Goal: Information Seeking & Learning: Learn about a topic

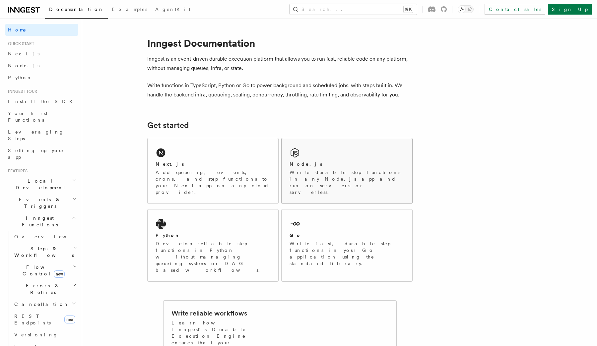
click at [308, 181] on p "Write durable step functions in any Node.js app and run on servers or serverles…" at bounding box center [347, 182] width 115 height 27
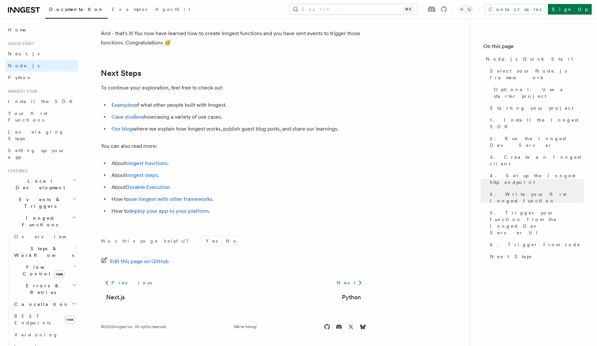
scroll to position [4129, 0]
click at [162, 188] on link "Durable Execution" at bounding box center [148, 187] width 44 height 6
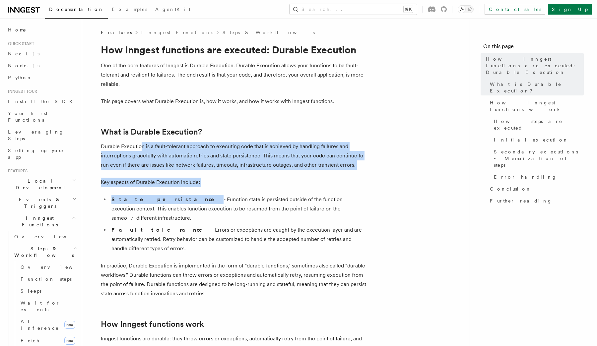
drag, startPoint x: 141, startPoint y: 148, endPoint x: 154, endPoint y: 203, distance: 56.3
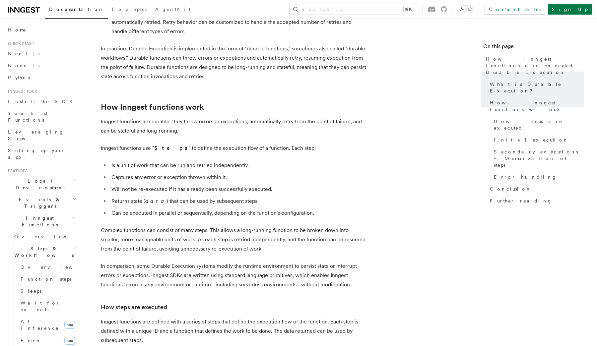
scroll to position [221, 0]
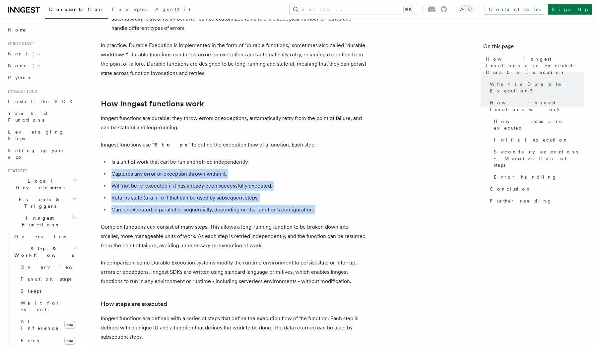
drag, startPoint x: 140, startPoint y: 151, endPoint x: 160, endPoint y: 201, distance: 54.5
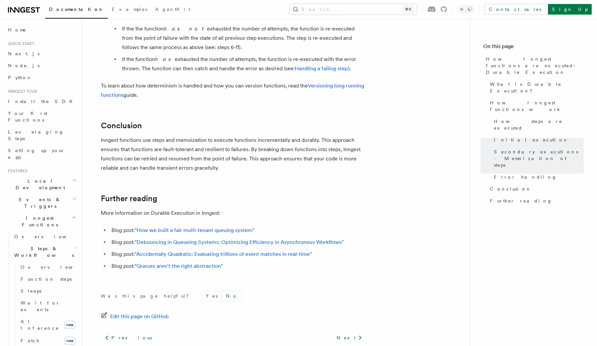
scroll to position [1227, 0]
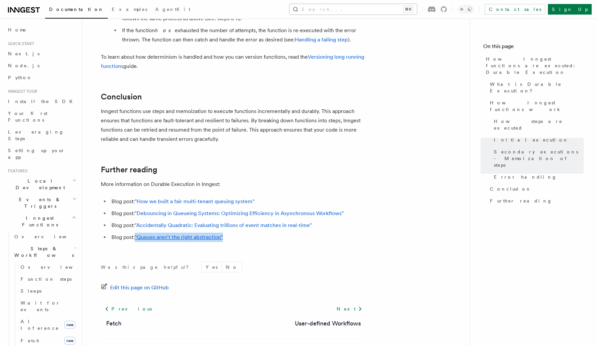
click at [359, 10] on button "Search... ⌘K" at bounding box center [353, 9] width 127 height 11
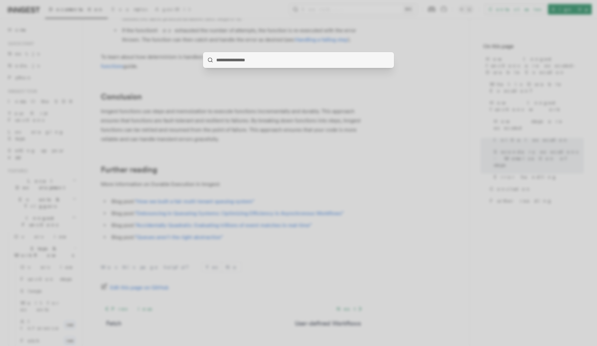
click at [364, 46] on div at bounding box center [298, 173] width 597 height 346
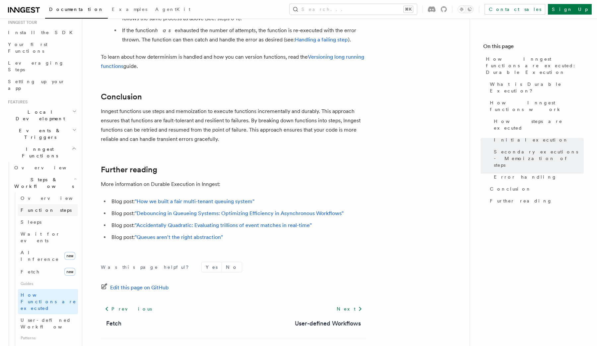
scroll to position [0, 0]
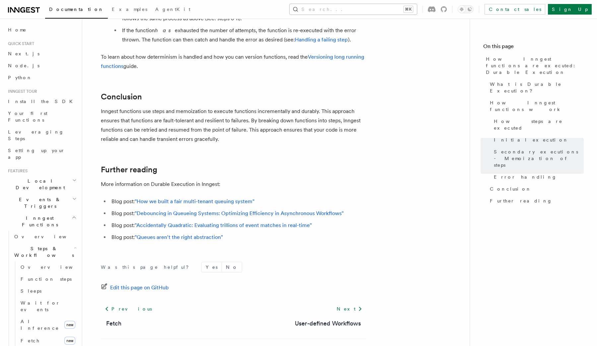
click at [404, 13] on button "Search... ⌘K" at bounding box center [353, 9] width 127 height 11
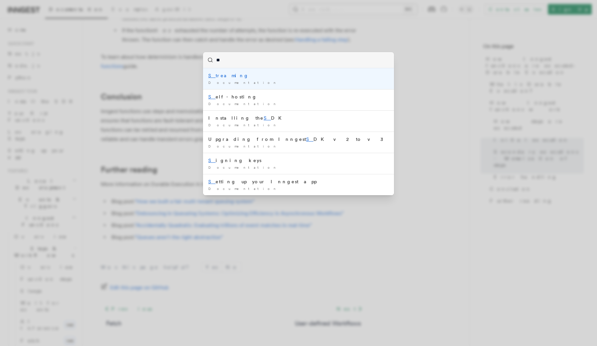
type input "***"
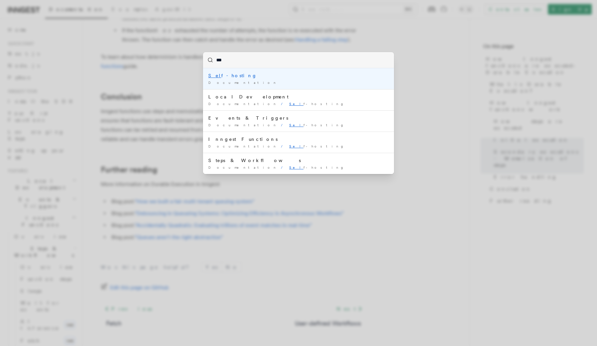
click at [243, 76] on div "Sel f-hosting" at bounding box center [298, 75] width 181 height 7
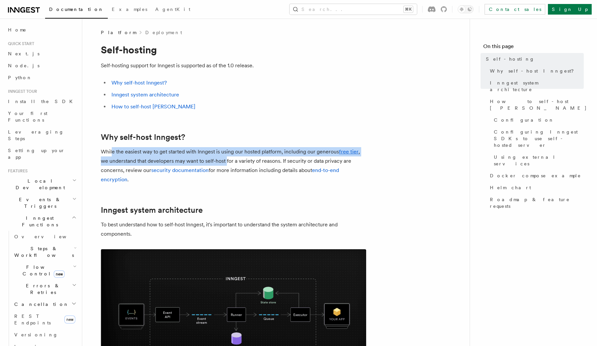
drag, startPoint x: 112, startPoint y: 151, endPoint x: 226, endPoint y: 158, distance: 114.7
click at [226, 158] on p "While the easiest way to get started with Inngest is using our hosted platform,…" at bounding box center [233, 165] width 265 height 37
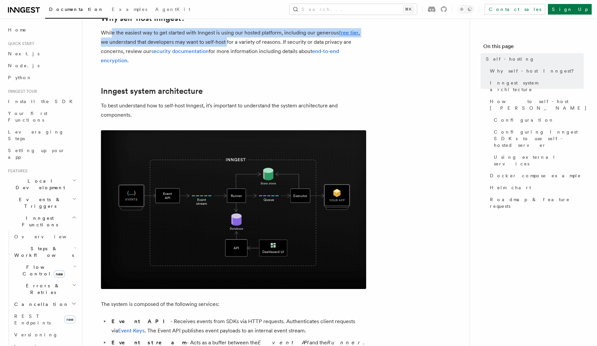
scroll to position [146, 0]
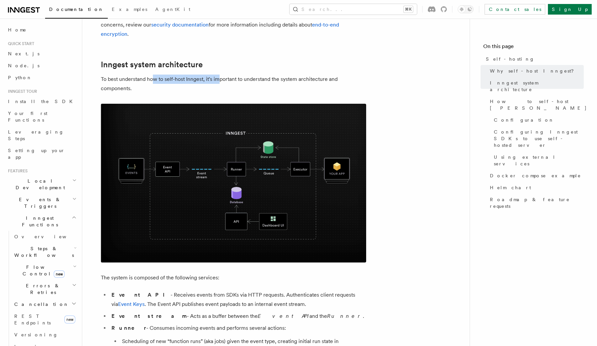
drag, startPoint x: 207, startPoint y: 80, endPoint x: 221, endPoint y: 82, distance: 14.1
click at [221, 82] on p "To best understand how to self-host Inngest, it's important to understand the s…" at bounding box center [233, 84] width 265 height 19
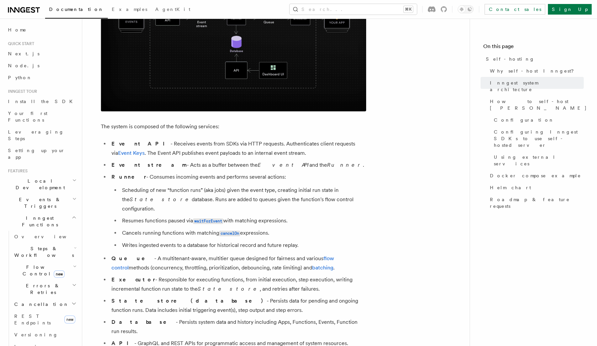
scroll to position [298, 0]
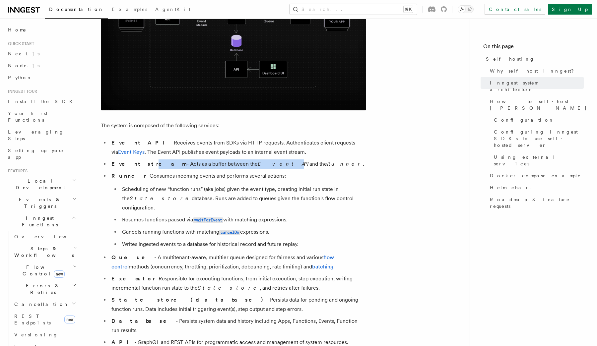
drag, startPoint x: 132, startPoint y: 164, endPoint x: 233, endPoint y: 165, distance: 100.2
click at [233, 165] on li "Event stream - Acts as a buffer between the Event API and the Runner ." at bounding box center [238, 164] width 257 height 9
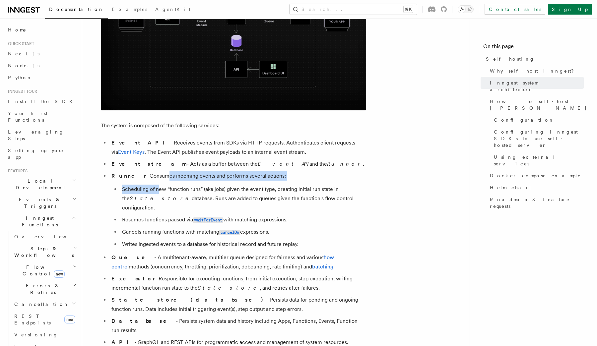
drag, startPoint x: 149, startPoint y: 176, endPoint x: 158, endPoint y: 191, distance: 17.0
click at [158, 191] on li "Runner - Consumes incoming events and performs several actions: Scheduling of n…" at bounding box center [238, 211] width 257 height 78
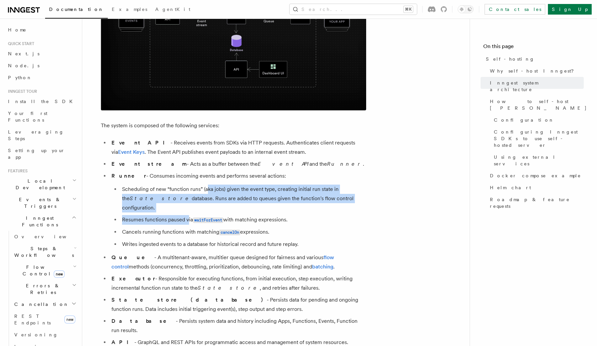
drag, startPoint x: 206, startPoint y: 188, endPoint x: 188, endPoint y: 209, distance: 28.5
click at [188, 209] on ul "Scheduling of new “function runs” (aka jobs) given the event type, creating ini…" at bounding box center [239, 217] width 255 height 64
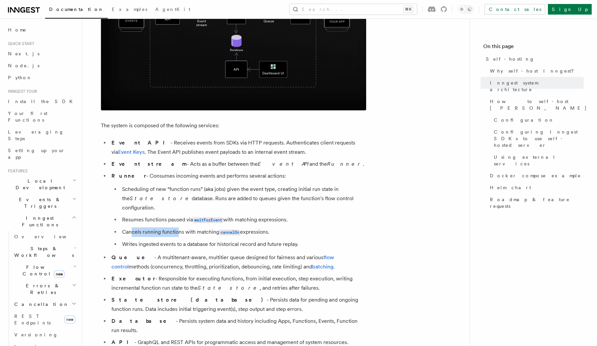
drag, startPoint x: 132, startPoint y: 223, endPoint x: 179, endPoint y: 226, distance: 46.6
click at [179, 228] on li "Cancels running functions with matching cancelOn expressions." at bounding box center [243, 233] width 246 height 10
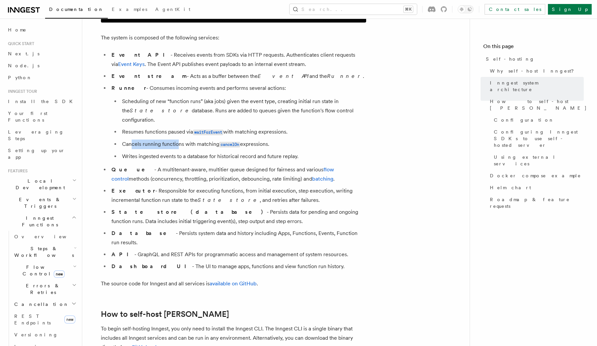
scroll to position [386, 0]
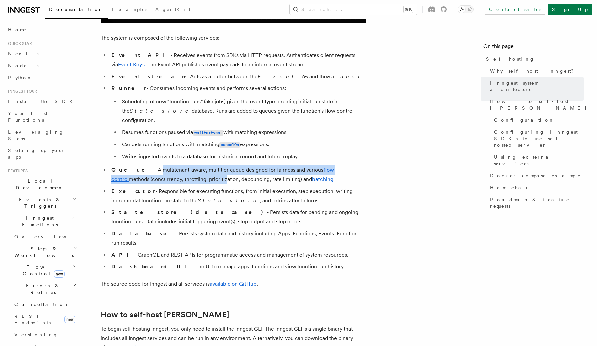
drag, startPoint x: 135, startPoint y: 160, endPoint x: 186, endPoint y: 168, distance: 51.0
click at [186, 168] on li "Queue - A multitenant-aware, multitier queue designed for fairness and various …" at bounding box center [238, 175] width 257 height 19
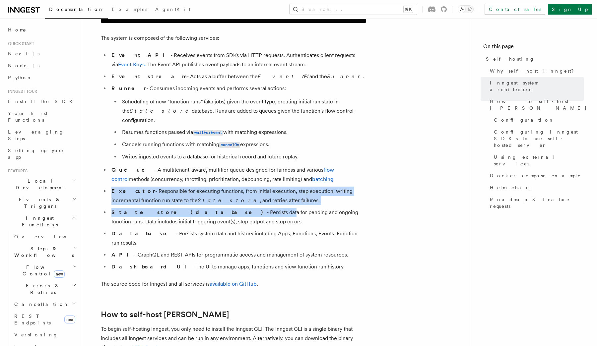
drag, startPoint x: 161, startPoint y: 177, endPoint x: 194, endPoint y: 200, distance: 40.7
click at [194, 200] on ul "Event API - Receives events from SDKs via HTTP requests. Authenticates client r…" at bounding box center [233, 161] width 265 height 221
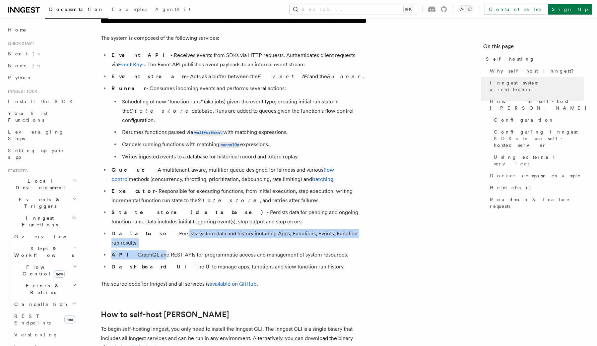
drag, startPoint x: 148, startPoint y: 223, endPoint x: 150, endPoint y: 233, distance: 10.2
click at [151, 234] on ul "Event API - Receives events from SDKs via HTTP requests. Authenticates client r…" at bounding box center [233, 161] width 265 height 221
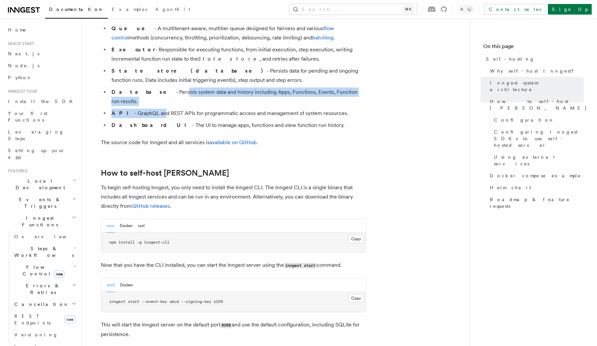
scroll to position [536, 0]
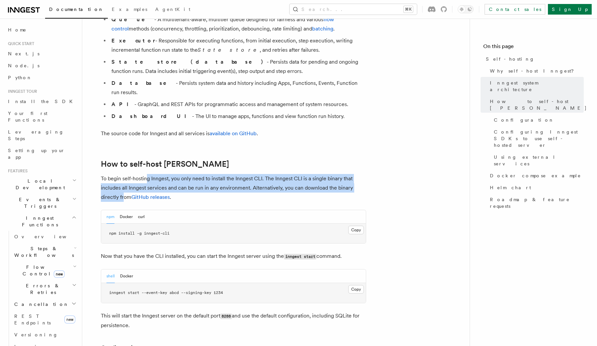
drag, startPoint x: 147, startPoint y: 158, endPoint x: 124, endPoint y: 181, distance: 32.9
click at [124, 181] on p "To begin self-hosting Inngest, you only need to install the Inngest CLI. The In…" at bounding box center [233, 188] width 265 height 28
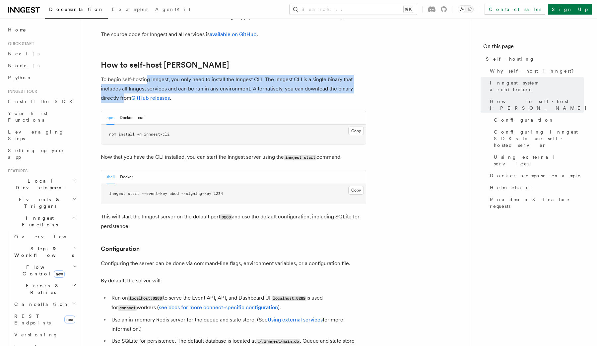
scroll to position [639, 0]
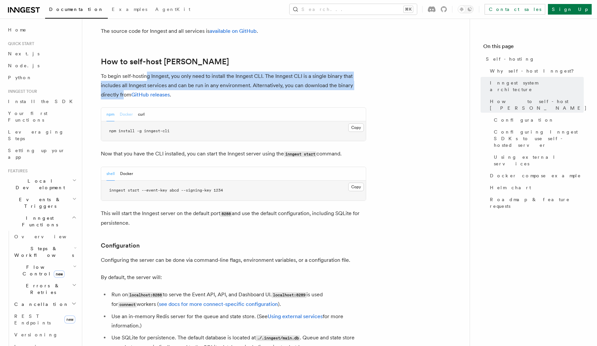
click at [128, 108] on button "Docker" at bounding box center [126, 115] width 13 height 14
click at [113, 108] on button "npm" at bounding box center [111, 115] width 8 height 14
click at [139, 108] on button "curl" at bounding box center [141, 115] width 7 height 14
click at [107, 108] on button "npm" at bounding box center [111, 115] width 8 height 14
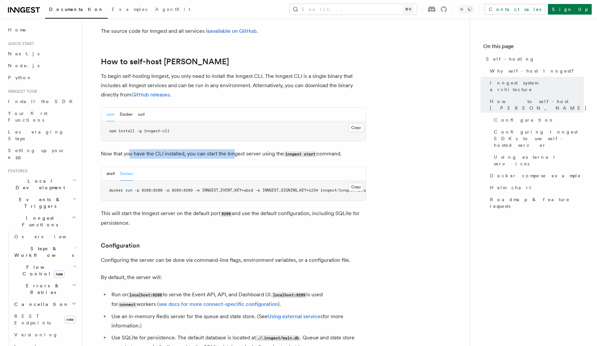
drag, startPoint x: 128, startPoint y: 133, endPoint x: 236, endPoint y: 136, distance: 107.2
click at [236, 149] on p "Now that you have the CLI installed, you can start the Inngest server using the…" at bounding box center [233, 154] width 265 height 10
click at [112, 167] on button "shell" at bounding box center [111, 174] width 8 height 14
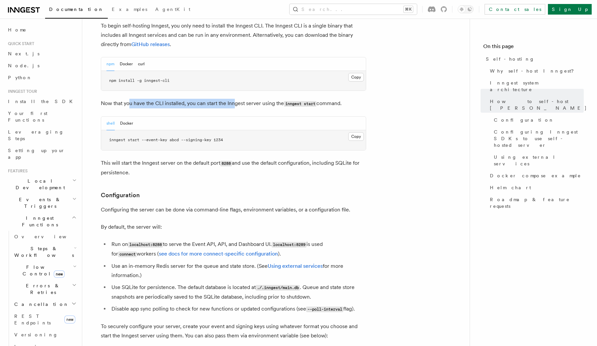
scroll to position [695, 0]
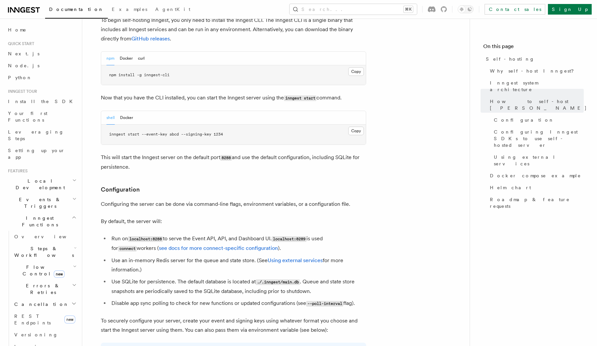
click at [156, 125] on pre "inngest start --event-key abcd --signing-key 1234" at bounding box center [233, 135] width 265 height 20
drag, startPoint x: 140, startPoint y: 142, endPoint x: 151, endPoint y: 142, distance: 11.6
click at [151, 153] on p "This will start the Inngest server on the default port 8288 and use the default…" at bounding box center [233, 162] width 265 height 19
click at [152, 153] on p "This will start the Inngest server on the default port 8288 and use the default…" at bounding box center [233, 162] width 265 height 19
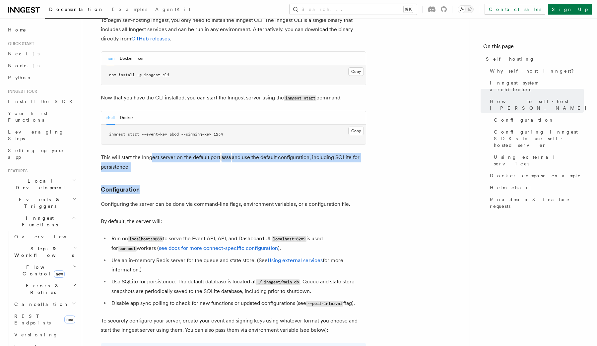
drag, startPoint x: 152, startPoint y: 142, endPoint x: 164, endPoint y: 176, distance: 35.6
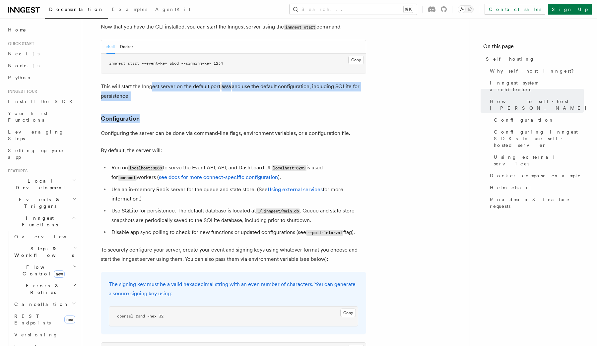
scroll to position [775, 0]
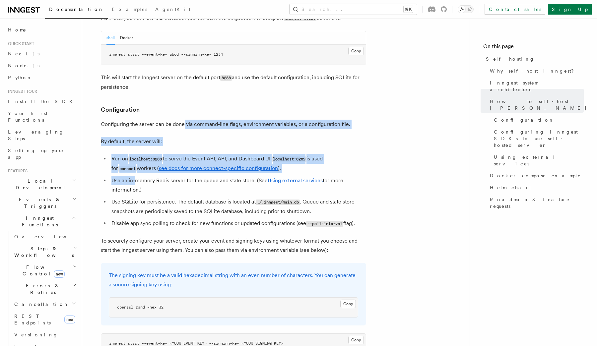
drag, startPoint x: 184, startPoint y: 108, endPoint x: 134, endPoint y: 165, distance: 75.6
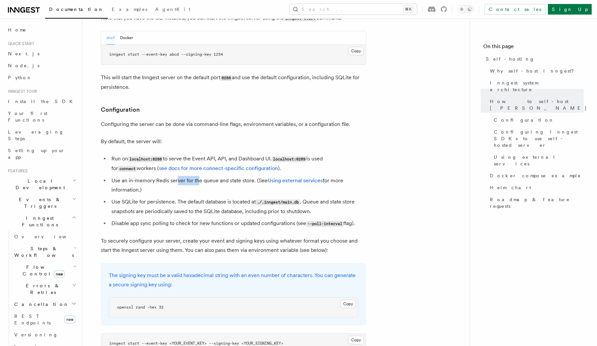
drag, startPoint x: 178, startPoint y: 164, endPoint x: 196, endPoint y: 159, distance: 19.2
click at [196, 176] on li "Use an in-memory Redis server for the queue and state store. (See Using externa…" at bounding box center [238, 185] width 257 height 19
drag, startPoint x: 145, startPoint y: 164, endPoint x: 227, endPoint y: 160, distance: 82.1
click at [227, 176] on li "Use an in-memory Redis server for the queue and state store. (See Using externa…" at bounding box center [238, 185] width 257 height 19
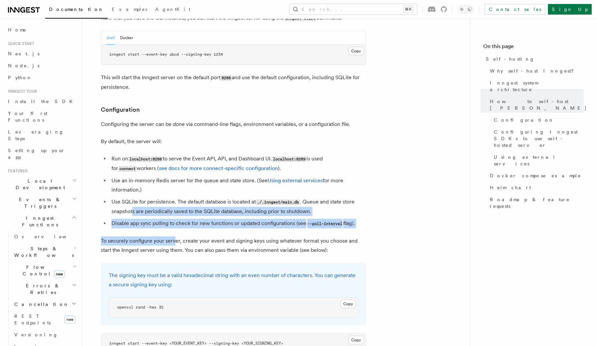
drag, startPoint x: 133, startPoint y: 196, endPoint x: 173, endPoint y: 225, distance: 49.4
click at [167, 198] on li "Use SQLite for persistence. The default database is located at ./.inngest/main.…" at bounding box center [238, 206] width 257 height 19
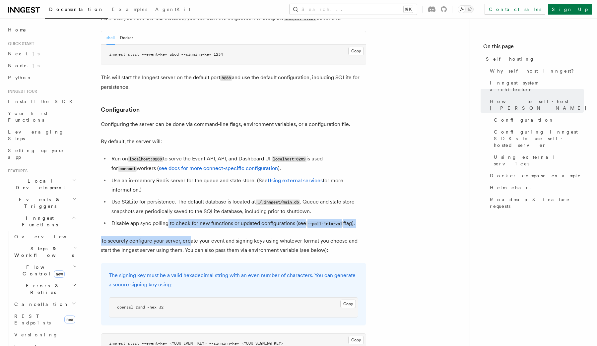
drag, startPoint x: 167, startPoint y: 210, endPoint x: 189, endPoint y: 228, distance: 28.8
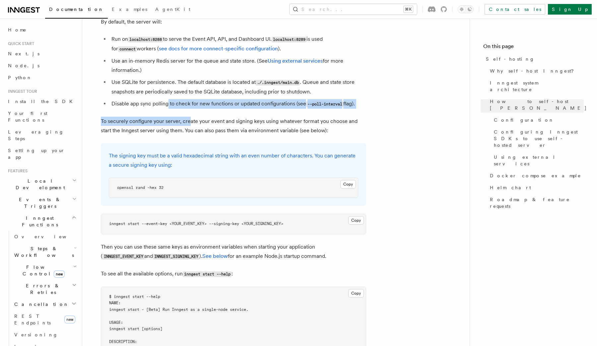
scroll to position [899, 0]
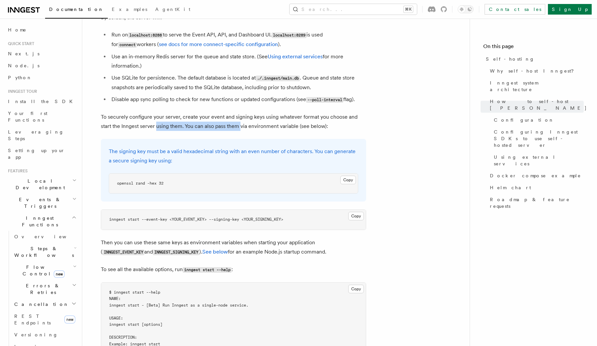
drag, startPoint x: 145, startPoint y: 110, endPoint x: 228, endPoint y: 110, distance: 83.3
click at [228, 112] on p "To securely configure your server, create your event and signing keys using wha…" at bounding box center [233, 121] width 265 height 19
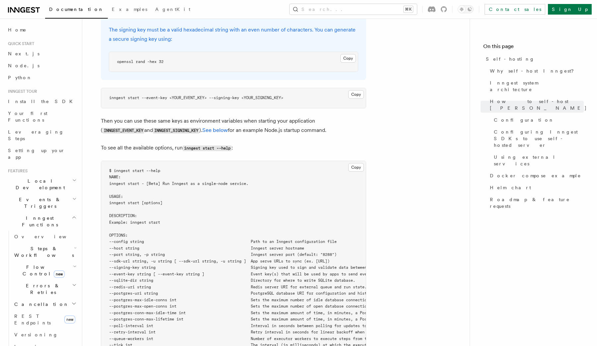
scroll to position [1019, 0]
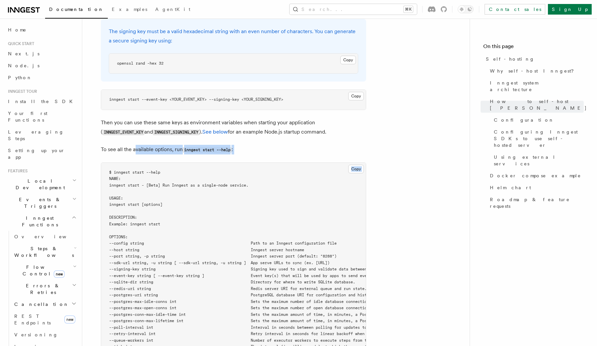
drag, startPoint x: 135, startPoint y: 132, endPoint x: 189, endPoint y: 139, distance: 53.8
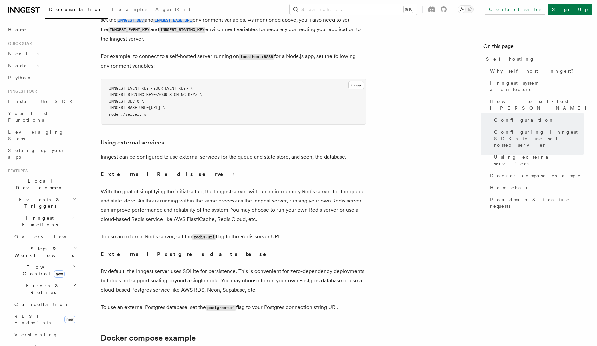
scroll to position [1478, 0]
drag, startPoint x: 137, startPoint y: 137, endPoint x: 223, endPoint y: 136, distance: 86.0
click at [225, 152] on p "Inngest can be configured to use external services for the queue and state stor…" at bounding box center [233, 156] width 265 height 9
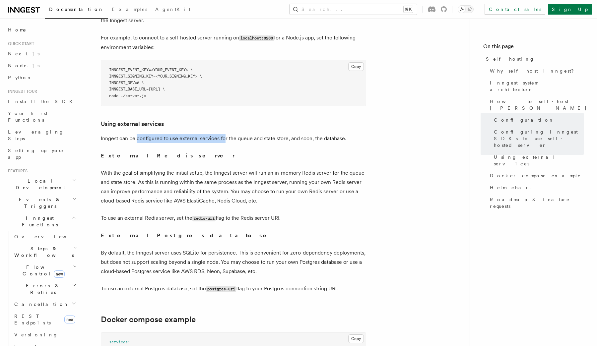
scroll to position [1492, 0]
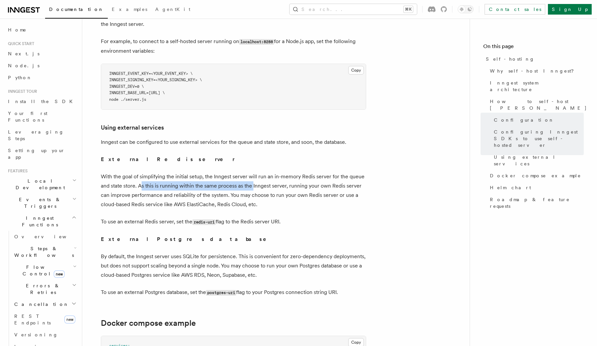
drag, startPoint x: 142, startPoint y: 169, endPoint x: 252, endPoint y: 173, distance: 110.2
click at [252, 173] on p "With the goal of simplifying the initial setup, the Inngest server will run an …" at bounding box center [233, 190] width 265 height 37
drag, startPoint x: 293, startPoint y: 169, endPoint x: 163, endPoint y: 173, distance: 130.1
click at [163, 173] on p "With the goal of simplifying the initial setup, the Inngest server will run an …" at bounding box center [233, 190] width 265 height 37
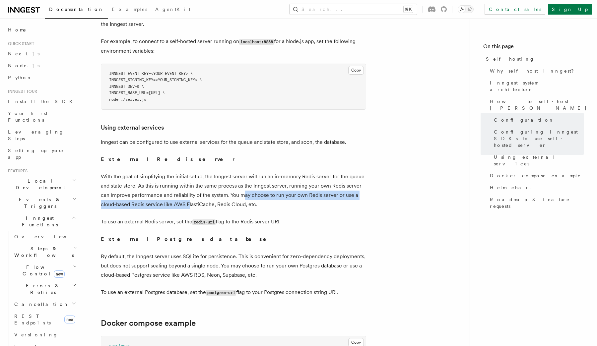
drag, startPoint x: 243, startPoint y: 175, endPoint x: 190, endPoint y: 187, distance: 54.5
click at [190, 187] on p "With the goal of simplifying the initial setup, the Inngest server will run an …" at bounding box center [233, 190] width 265 height 37
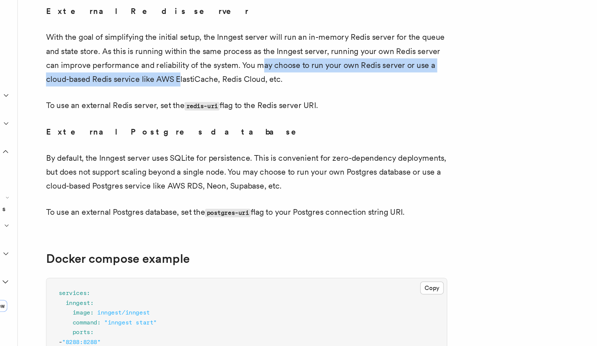
scroll to position [1533, 0]
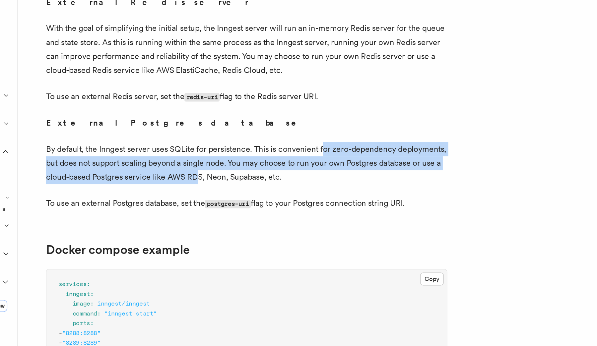
drag, startPoint x: 283, startPoint y: 198, endPoint x: 201, endPoint y: 218, distance: 84.4
click at [201, 218] on p "By default, the Inngest server uses SQLite for persistence. This is convenient …" at bounding box center [233, 225] width 265 height 28
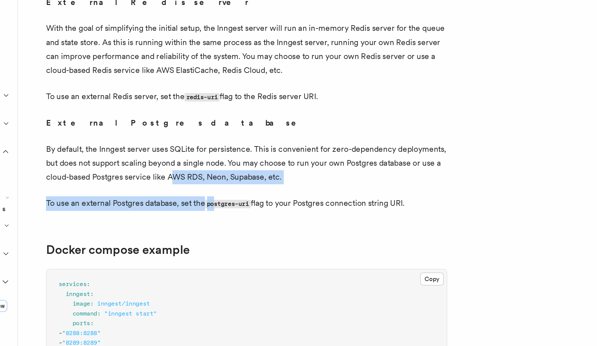
drag, startPoint x: 184, startPoint y: 219, endPoint x: 214, endPoint y: 236, distance: 34.6
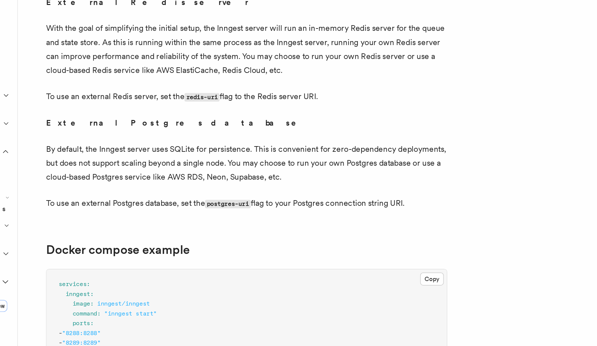
click at [249, 247] on p "To use an external Postgres database, set the postgres-uri flag to your Postgre…" at bounding box center [233, 252] width 265 height 10
drag, startPoint x: 246, startPoint y: 235, endPoint x: 351, endPoint y: 235, distance: 105.2
click at [351, 247] on p "To use an external Postgres database, set the postgres-uri flag to your Postgre…" at bounding box center [233, 252] width 265 height 10
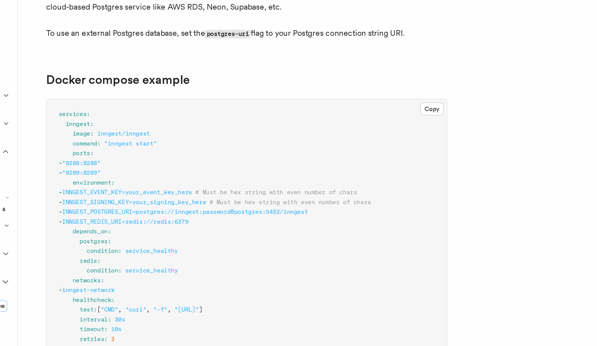
scroll to position [1646, 0]
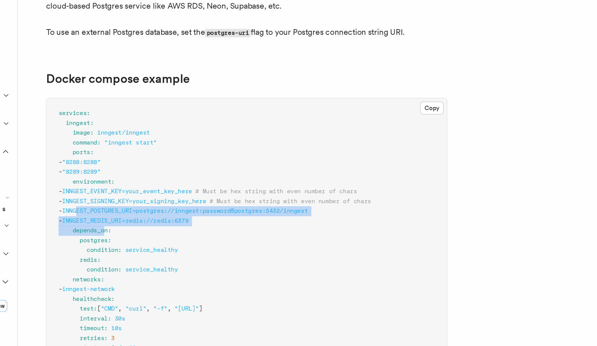
drag, startPoint x: 138, startPoint y: 240, endPoint x: 140, endPoint y: 257, distance: 17.1
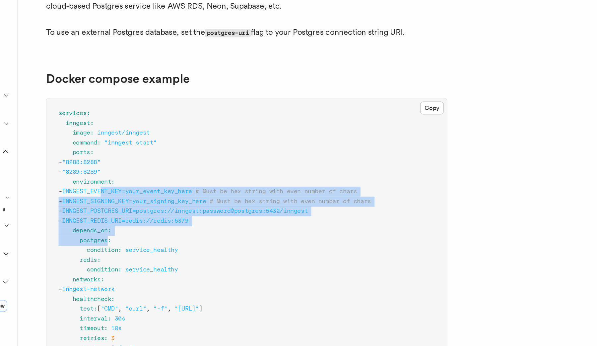
drag, startPoint x: 155, startPoint y: 227, endPoint x: 143, endPoint y: 260, distance: 35.1
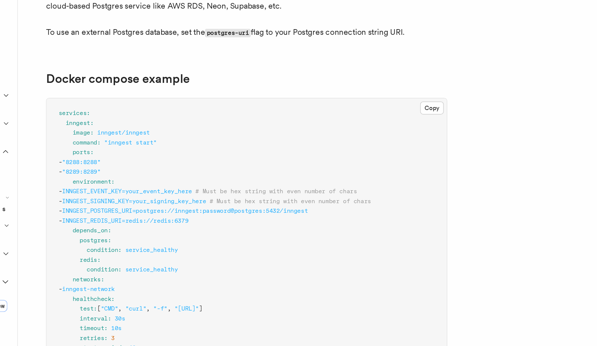
drag, startPoint x: 161, startPoint y: 264, endPoint x: 179, endPoint y: 265, distance: 18.3
drag, startPoint x: 163, startPoint y: 279, endPoint x: 178, endPoint y: 279, distance: 14.9
click at [178, 293] on span "service_healthy" at bounding box center [170, 295] width 35 height 5
click at [128, 300] on span "networks" at bounding box center [127, 302] width 19 height 5
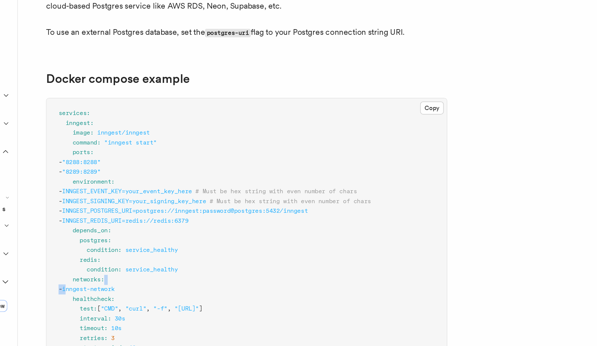
drag, startPoint x: 130, startPoint y: 290, endPoint x: 166, endPoint y: 290, distance: 36.2
drag, startPoint x: 146, startPoint y: 305, endPoint x: 213, endPoint y: 306, distance: 67.7
click at [204, 319] on span "test : [ "CMD" , "curl" , "-f" , "[URL]" ]" at bounding box center [156, 321] width 95 height 5
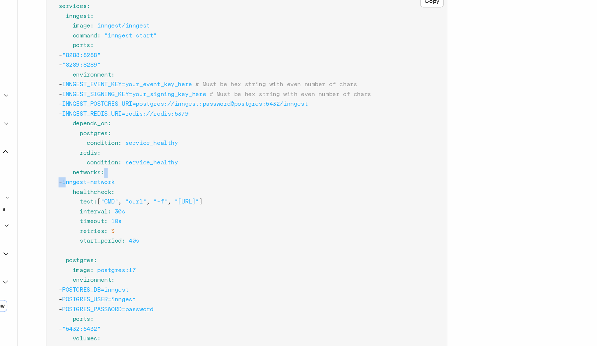
scroll to position [1718, 0]
drag, startPoint x: 149, startPoint y: 240, endPoint x: 156, endPoint y: 247, distance: 9.4
click at [156, 247] on pre "services : inngest : image : inngest/inngest command : "inngest start" ports : …" at bounding box center [233, 331] width 265 height 440
drag, startPoint x: 145, startPoint y: 252, endPoint x: 165, endPoint y: 261, distance: 22.3
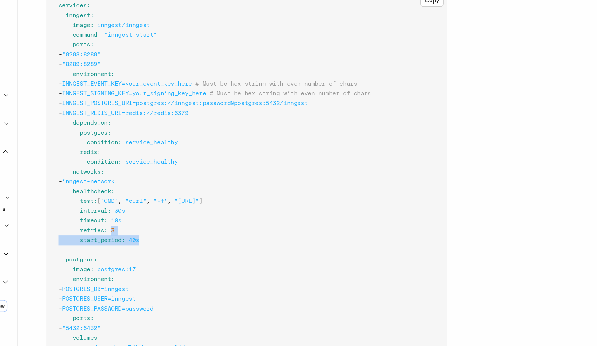
click at [165, 261] on pre "services : inngest : image : inngest/inngest command : "inngest start" ports : …" at bounding box center [233, 331] width 265 height 440
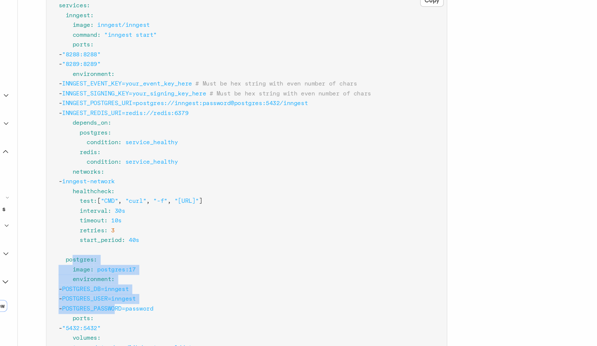
drag, startPoint x: 118, startPoint y: 273, endPoint x: 165, endPoint y: 303, distance: 56.1
click at [165, 303] on code "services : inngest : image : inngest/inngest command : "inngest start" ports : …" at bounding box center [212, 327] width 207 height 419
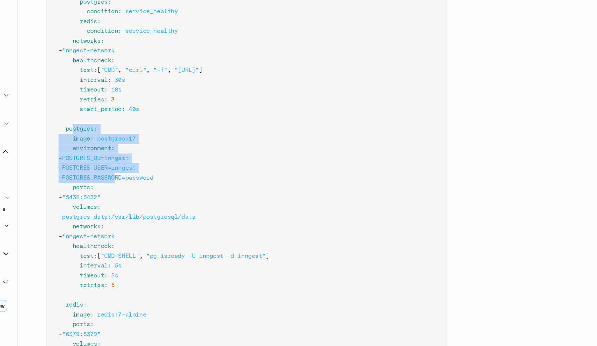
scroll to position [1805, 0]
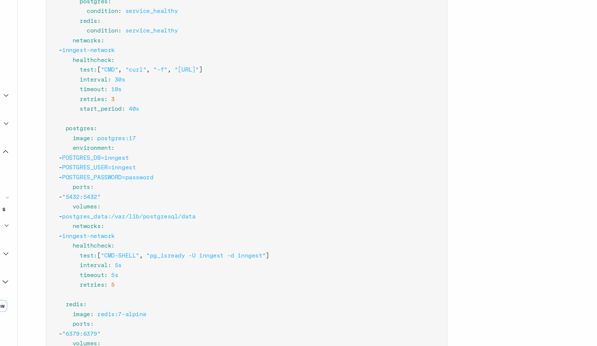
click at [149, 254] on pre "services : inngest : image : inngest/inngest command : "inngest start" ports : …" at bounding box center [233, 244] width 265 height 440
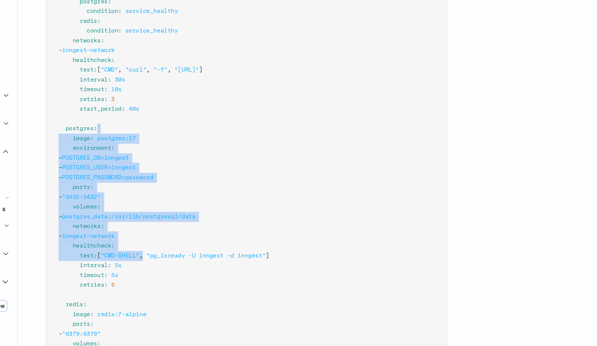
drag, startPoint x: 137, startPoint y: 186, endPoint x: 168, endPoint y: 269, distance: 88.5
click at [168, 269] on pre "services : inngest : image : inngest/inngest command : "inngest start" ports : …" at bounding box center [233, 244] width 265 height 440
click at [165, 284] on span "," at bounding box center [164, 286] width 2 height 5
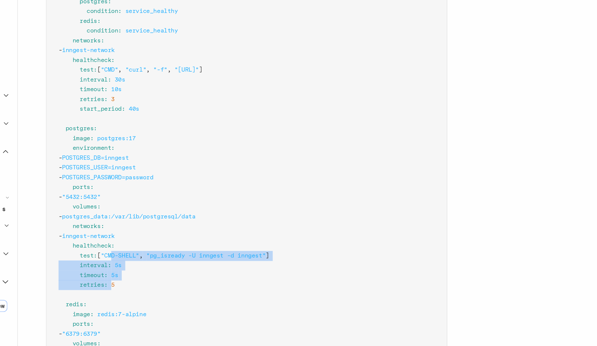
drag, startPoint x: 148, startPoint y: 270, endPoint x: 146, endPoint y: 287, distance: 17.4
click at [146, 287] on code "services : inngest : image : inngest/inngest command : "inngest start" ports : …" at bounding box center [212, 241] width 207 height 419
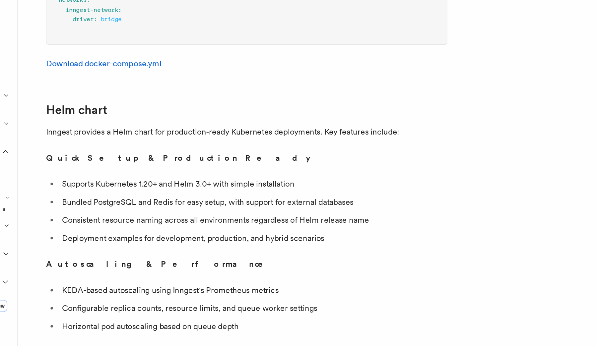
scroll to position [2123, 0]
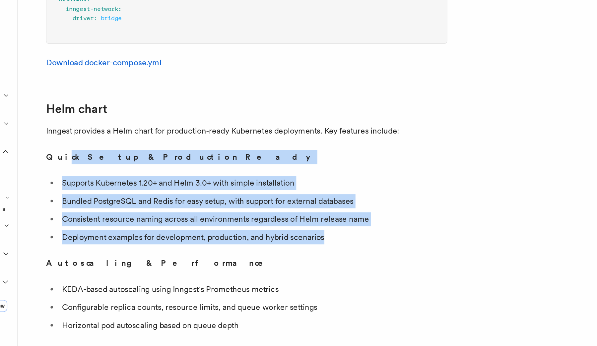
drag, startPoint x: 111, startPoint y: 206, endPoint x: 135, endPoint y: 266, distance: 64.6
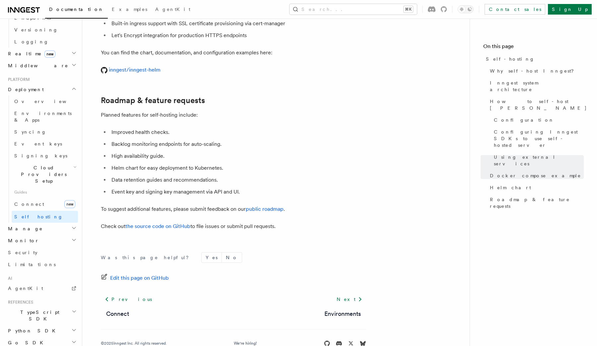
scroll to position [2503, 0]
click at [38, 198] on link "Connect new" at bounding box center [45, 204] width 66 height 13
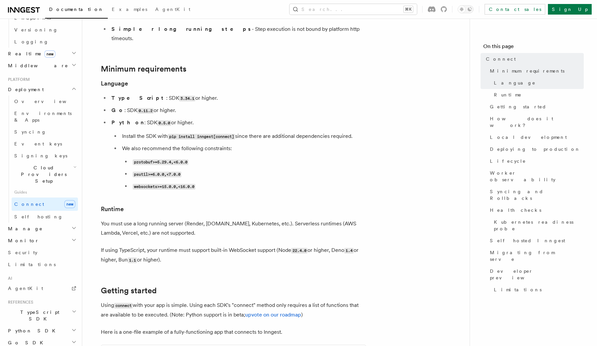
scroll to position [279, 0]
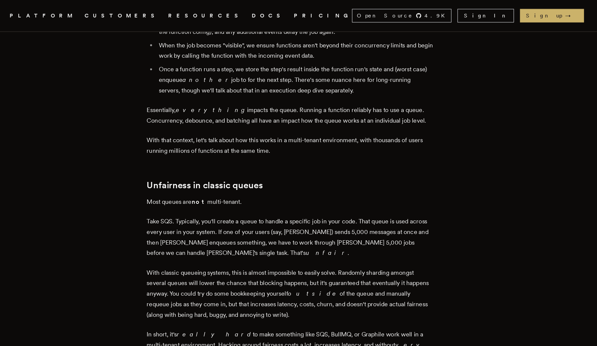
scroll to position [1239, 0]
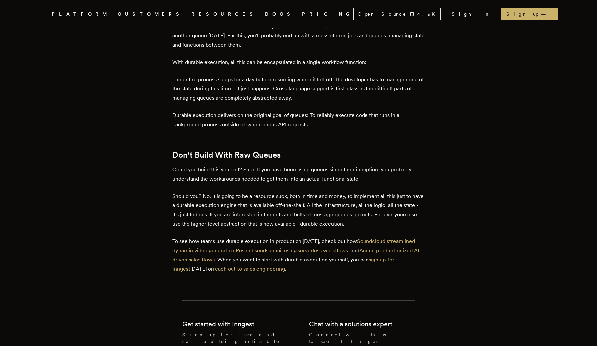
scroll to position [2620, 0]
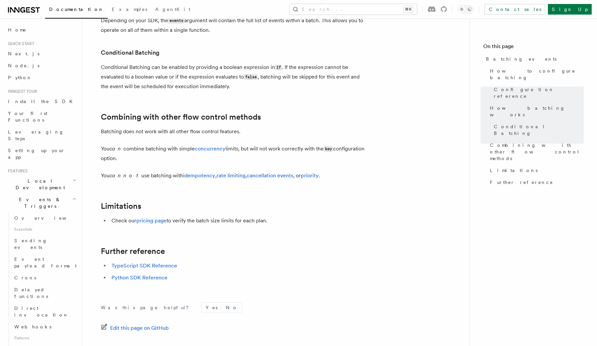
scroll to position [708, 0]
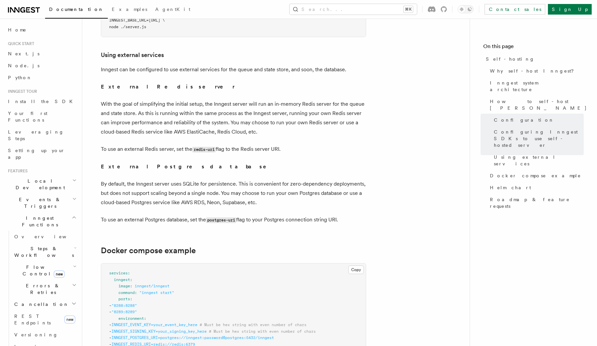
scroll to position [1567, 0]
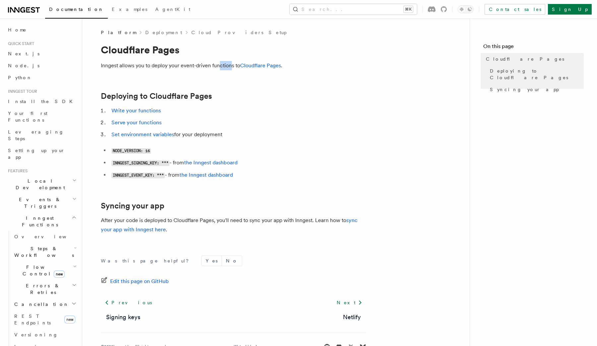
drag, startPoint x: 231, startPoint y: 66, endPoint x: 216, endPoint y: 66, distance: 14.6
click at [217, 66] on p "Inngest allows you to deploy your event-driven functions to Cloudflare Pages ." at bounding box center [233, 65] width 265 height 9
drag, startPoint x: 229, startPoint y: 95, endPoint x: 113, endPoint y: 98, distance: 116.2
click at [113, 98] on h2 "Deploying to Cloudflare Pages" at bounding box center [233, 96] width 265 height 9
drag, startPoint x: 115, startPoint y: 222, endPoint x: 261, endPoint y: 217, distance: 145.4
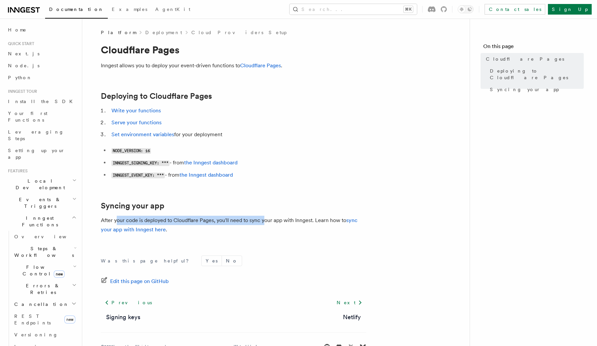
click at [262, 217] on p "After your code is deployed to Cloudflare Pages, you'll need to sync your app w…" at bounding box center [233, 225] width 265 height 19
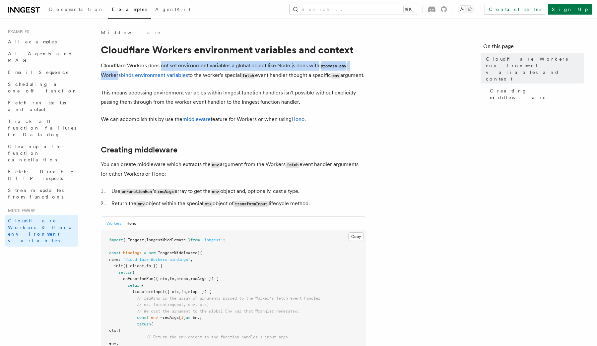
drag, startPoint x: 160, startPoint y: 66, endPoint x: 117, endPoint y: 74, distance: 43.2
click at [117, 74] on p "Cloudflare Workers does not set environment variables a global object like Node…" at bounding box center [233, 70] width 265 height 19
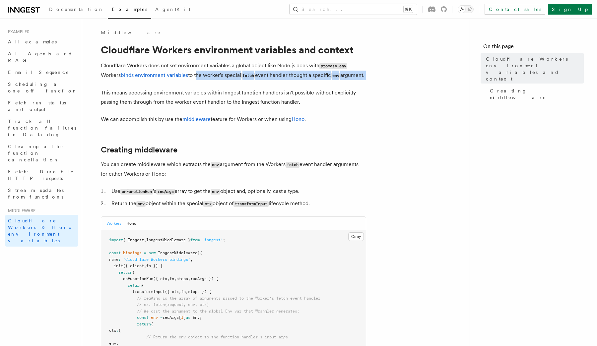
drag, startPoint x: 197, startPoint y: 75, endPoint x: 185, endPoint y: 93, distance: 21.9
drag, startPoint x: 140, startPoint y: 104, endPoint x: 260, endPoint y: 97, distance: 120.0
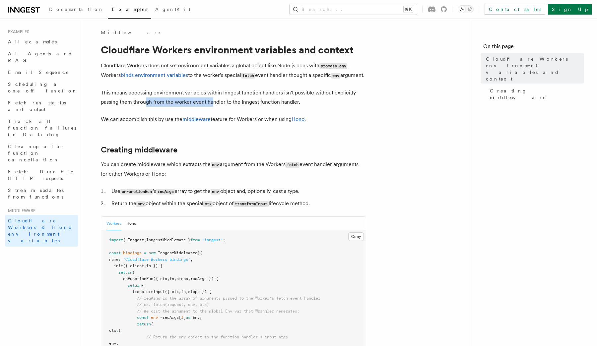
drag, startPoint x: 145, startPoint y: 110, endPoint x: 213, endPoint y: 107, distance: 68.4
click at [213, 107] on p "This means accessing environment variables within Inngest function handlers isn…" at bounding box center [233, 97] width 265 height 19
drag, startPoint x: 219, startPoint y: 110, endPoint x: 225, endPoint y: 114, distance: 7.1
click at [225, 107] on p "This means accessing environment variables within Inngest function handlers isn…" at bounding box center [233, 97] width 265 height 19
drag, startPoint x: 131, startPoint y: 126, endPoint x: 155, endPoint y: 126, distance: 24.2
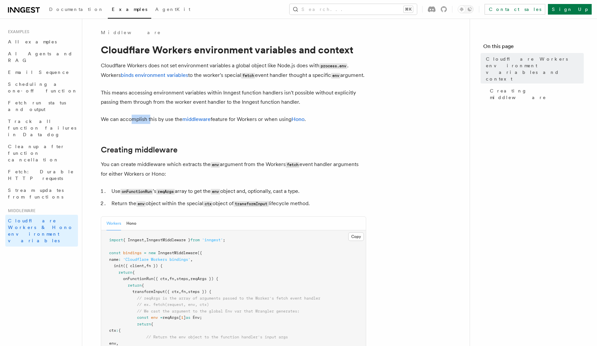
click at [152, 124] on p "We can accomplish this by use the middleware feature for Workers or when using …" at bounding box center [233, 119] width 265 height 9
drag, startPoint x: 222, startPoint y: 130, endPoint x: 242, endPoint y: 130, distance: 19.6
click at [241, 124] on p "We can accomplish this by use the middleware feature for Workers or when using …" at bounding box center [233, 119] width 265 height 9
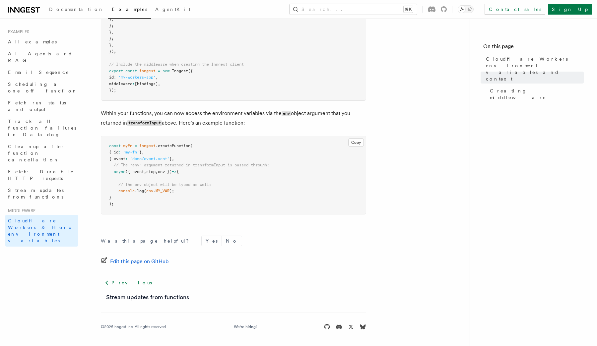
scroll to position [354, 0]
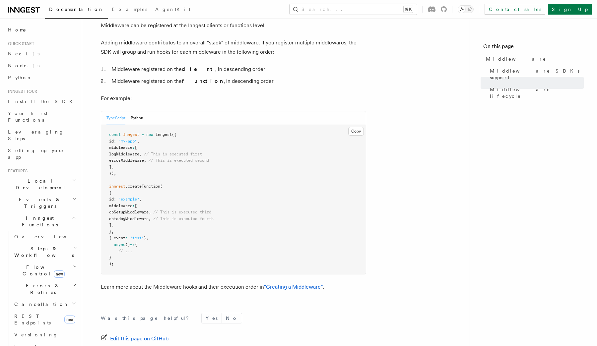
scroll to position [290, 0]
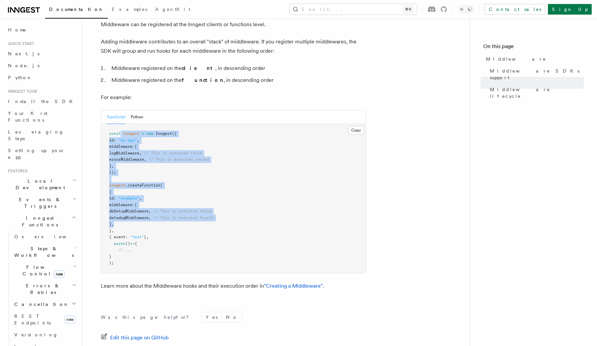
drag, startPoint x: 121, startPoint y: 115, endPoint x: 153, endPoint y: 207, distance: 96.8
click at [152, 207] on pre "const inngest = new Inngest ({ id : "my-app" , middleware : [ logMiddleware , /…" at bounding box center [233, 198] width 265 height 149
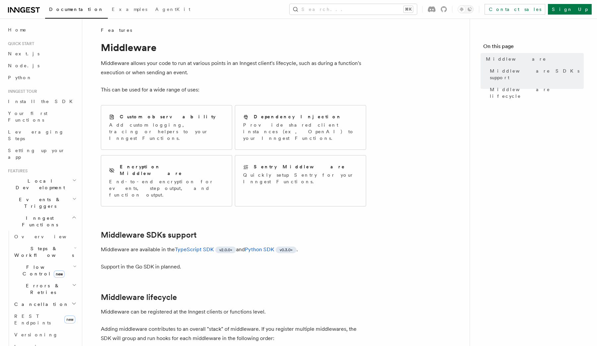
scroll to position [0, 0]
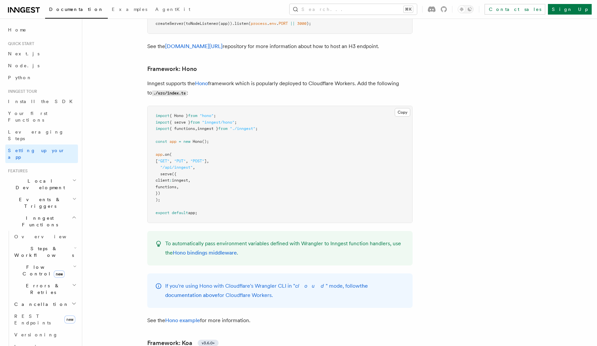
scroll to position [3473, 0]
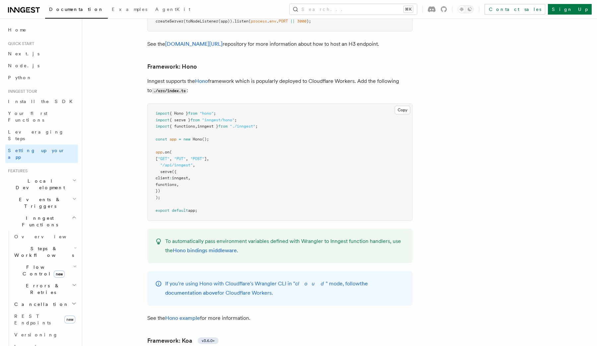
drag, startPoint x: 177, startPoint y: 86, endPoint x: 225, endPoint y: 94, distance: 48.2
click at [225, 111] on code "import { Hono } from "hono" ; import { serve } from "inngest/hono" ; import { f…" at bounding box center [207, 162] width 102 height 102
drag, startPoint x: 164, startPoint y: 109, endPoint x: 186, endPoint y: 109, distance: 22.2
click at [186, 137] on span "const app = new Hono ();" at bounding box center [182, 139] width 53 height 5
drag, startPoint x: 164, startPoint y: 127, endPoint x: 218, endPoint y: 128, distance: 54.4
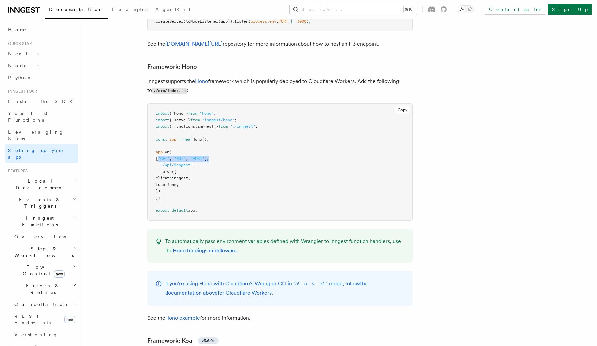
click at [217, 128] on pre "import { Hono } from "hono" ; import { serve } from "inngest/hono" ; import { f…" at bounding box center [280, 162] width 265 height 117
click at [175, 163] on span ""/api/inngest"" at bounding box center [176, 165] width 33 height 5
drag, startPoint x: 189, startPoint y: 178, endPoint x: 176, endPoint y: 154, distance: 27.3
click at [176, 156] on pre "import { Hono } from "hono" ; import { serve } from "inngest/hono" ; import { f…" at bounding box center [280, 162] width 265 height 117
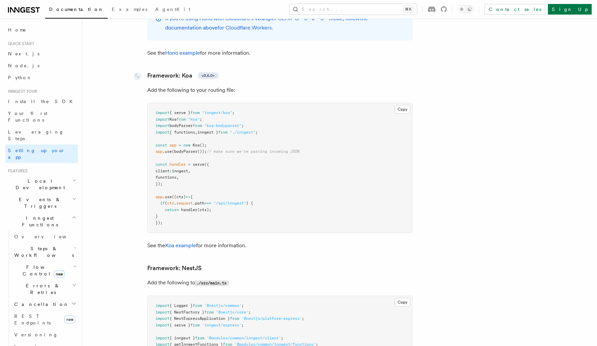
scroll to position [3739, 0]
drag, startPoint x: 208, startPoint y: 214, endPoint x: 235, endPoint y: 213, distance: 26.9
click at [235, 241] on p "See the Koa example for more information." at bounding box center [279, 245] width 265 height 9
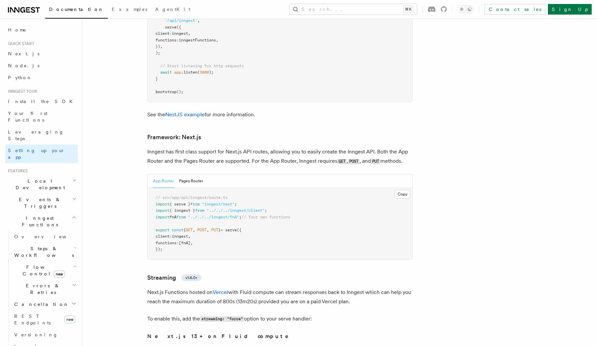
scroll to position [4234, 0]
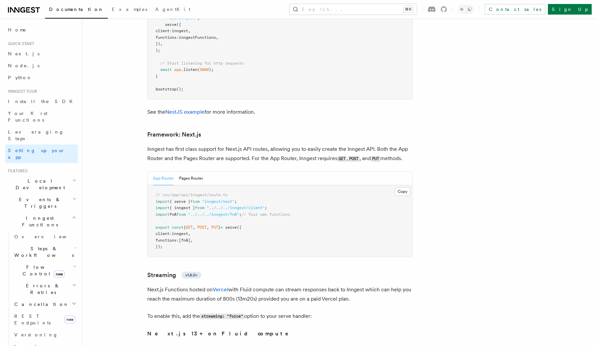
drag, startPoint x: 173, startPoint y: 115, endPoint x: 196, endPoint y: 135, distance: 30.6
drag, startPoint x: 194, startPoint y: 124, endPoint x: 216, endPoint y: 125, distance: 21.3
click at [215, 145] on p "Inngest has first class support for Next.js API routes, allowing you to easily …" at bounding box center [279, 154] width 265 height 19
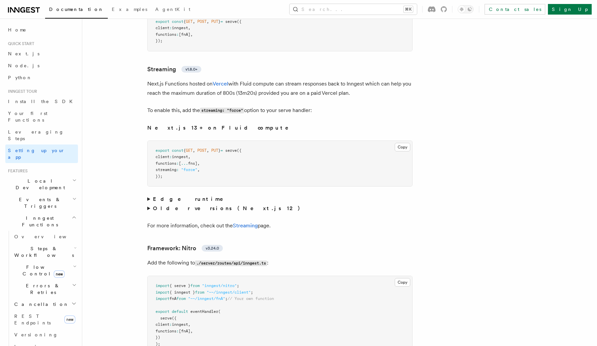
scroll to position [4428, 0]
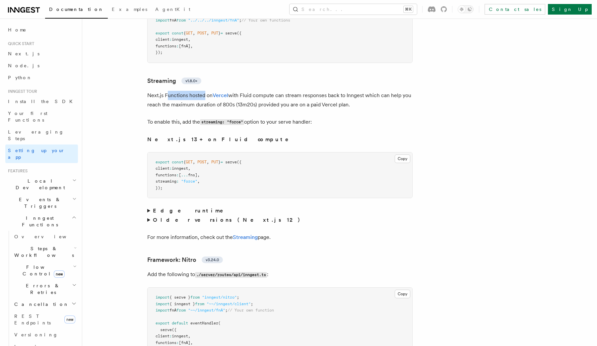
drag, startPoint x: 168, startPoint y: 67, endPoint x: 206, endPoint y: 68, distance: 38.5
click at [206, 91] on p "Next.js Functions hosted on Vercel with Fluid compute can stream responses back…" at bounding box center [279, 100] width 265 height 19
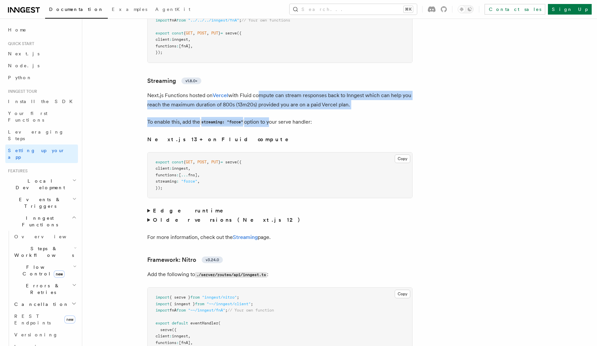
drag, startPoint x: 257, startPoint y: 67, endPoint x: 271, endPoint y: 96, distance: 32.6
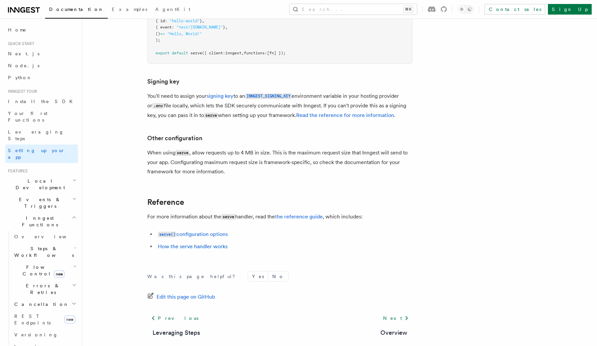
scroll to position [6006, 0]
